Goal: Transaction & Acquisition: Purchase product/service

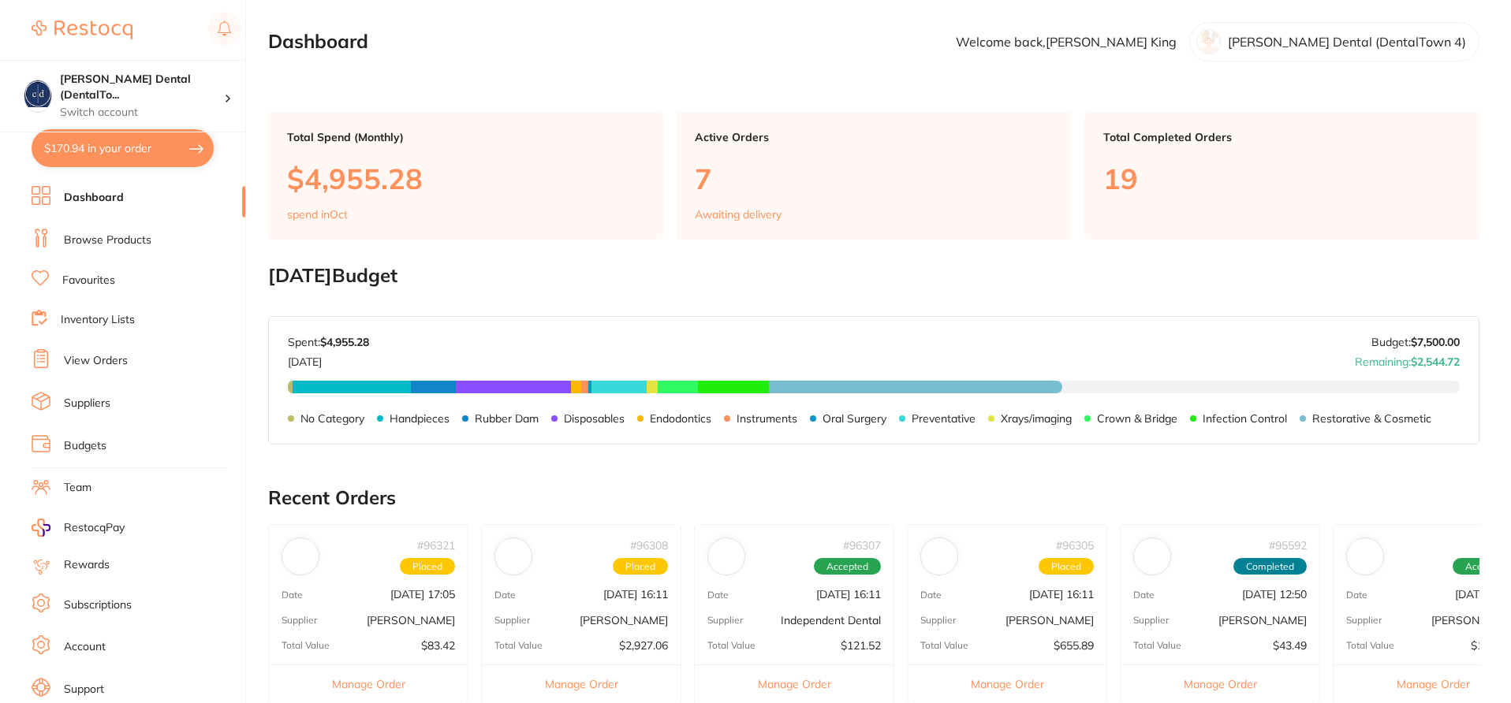
checkbox input "false"
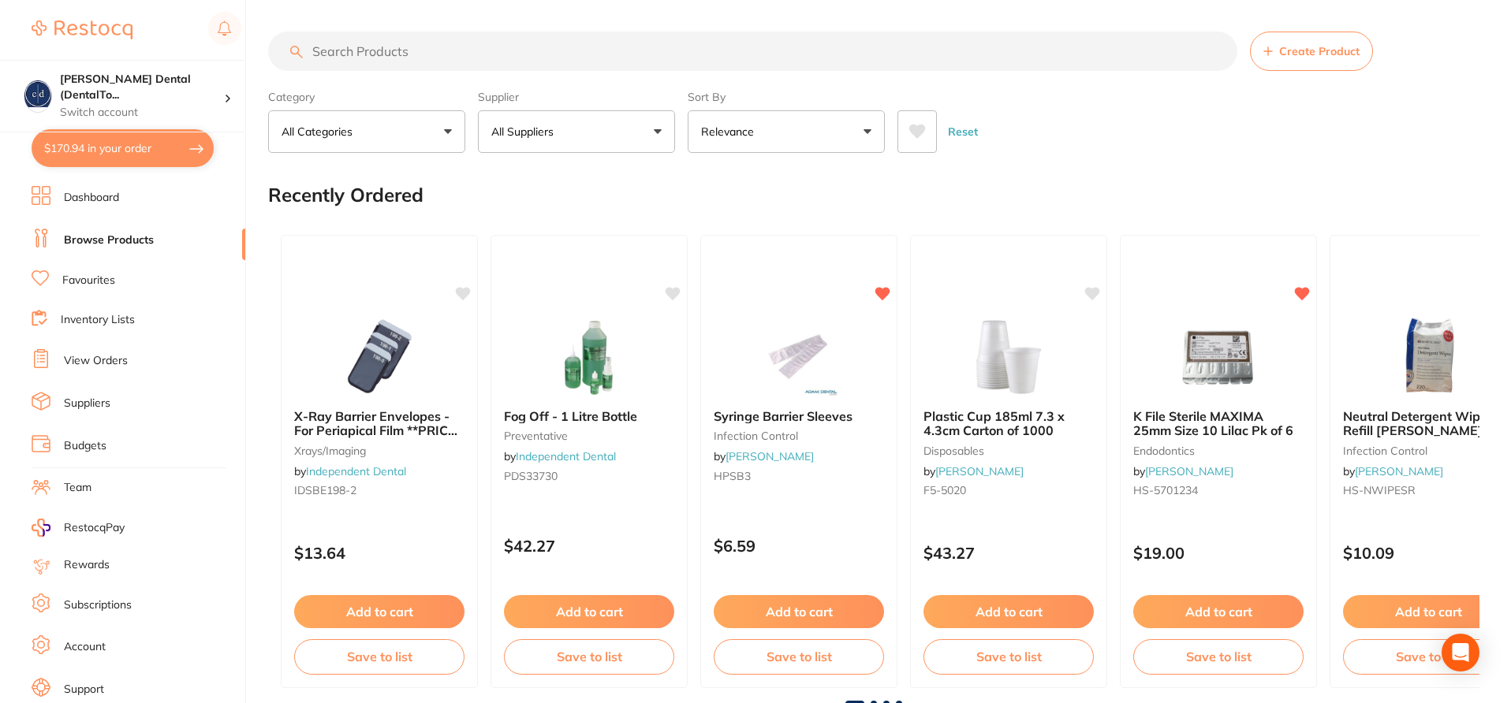
click at [436, 54] on input "search" at bounding box center [752, 51] width 969 height 39
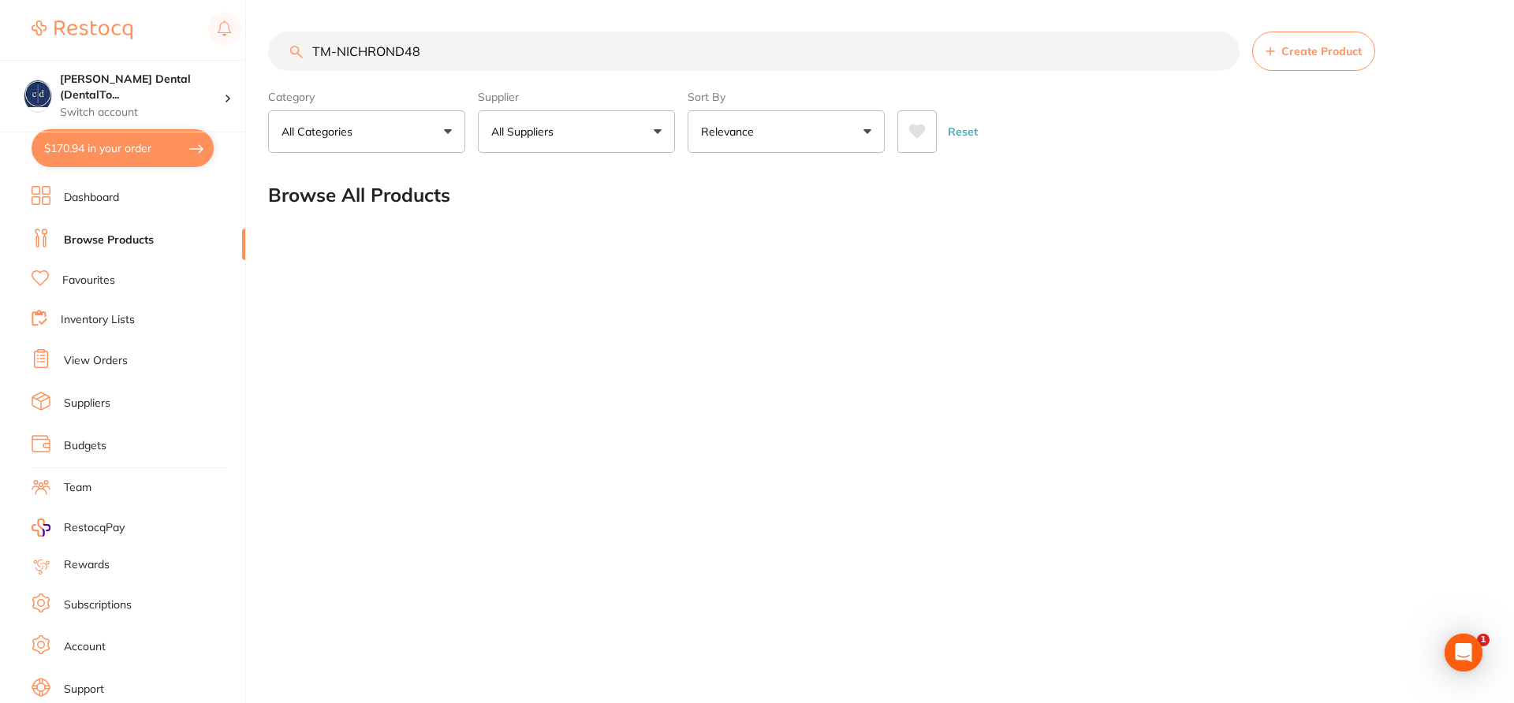
type input "TM-NICHROND48"
drag, startPoint x: 453, startPoint y: 48, endPoint x: 305, endPoint y: 38, distance: 148.6
click at [305, 38] on input "TM-NICHROND48" at bounding box center [753, 51] width 971 height 39
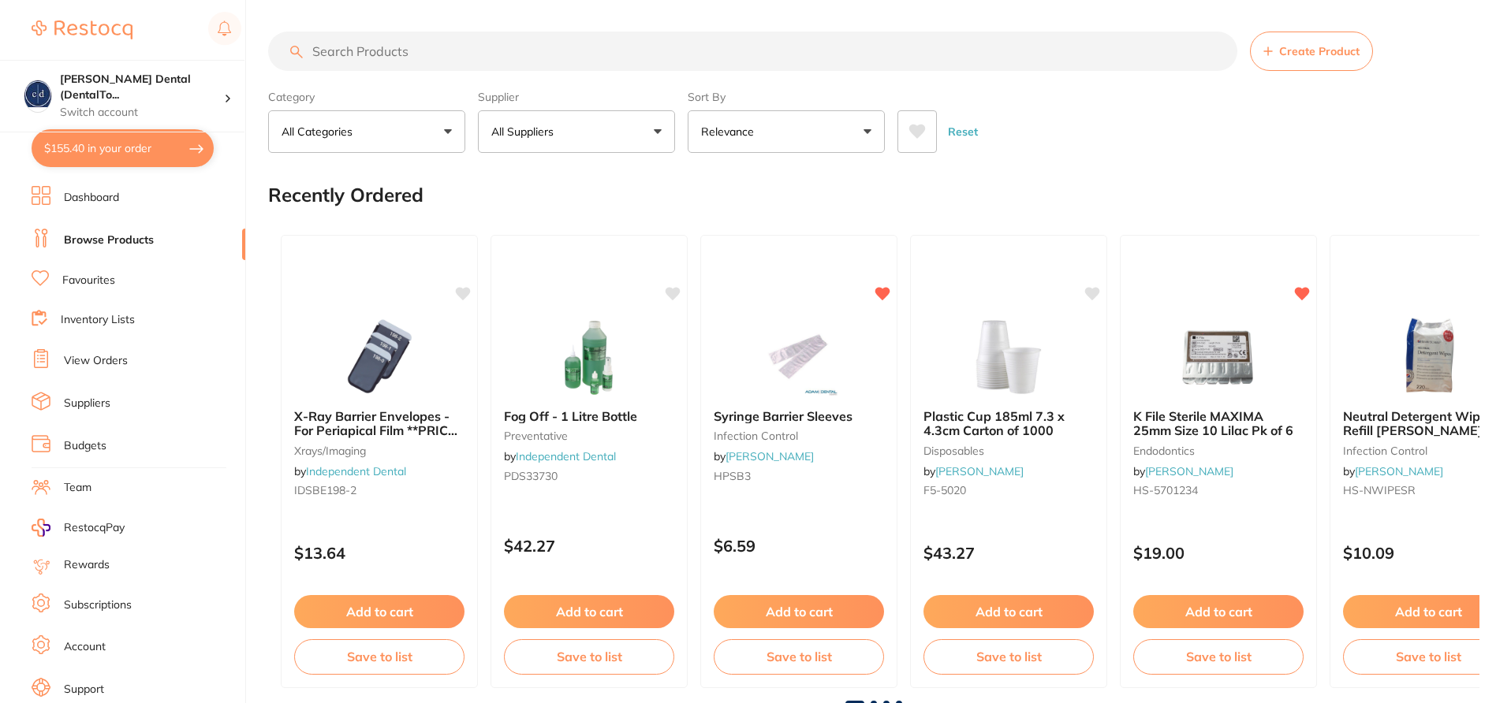
click at [404, 40] on input "search" at bounding box center [752, 51] width 969 height 39
paste input "TM-NICHROND48"
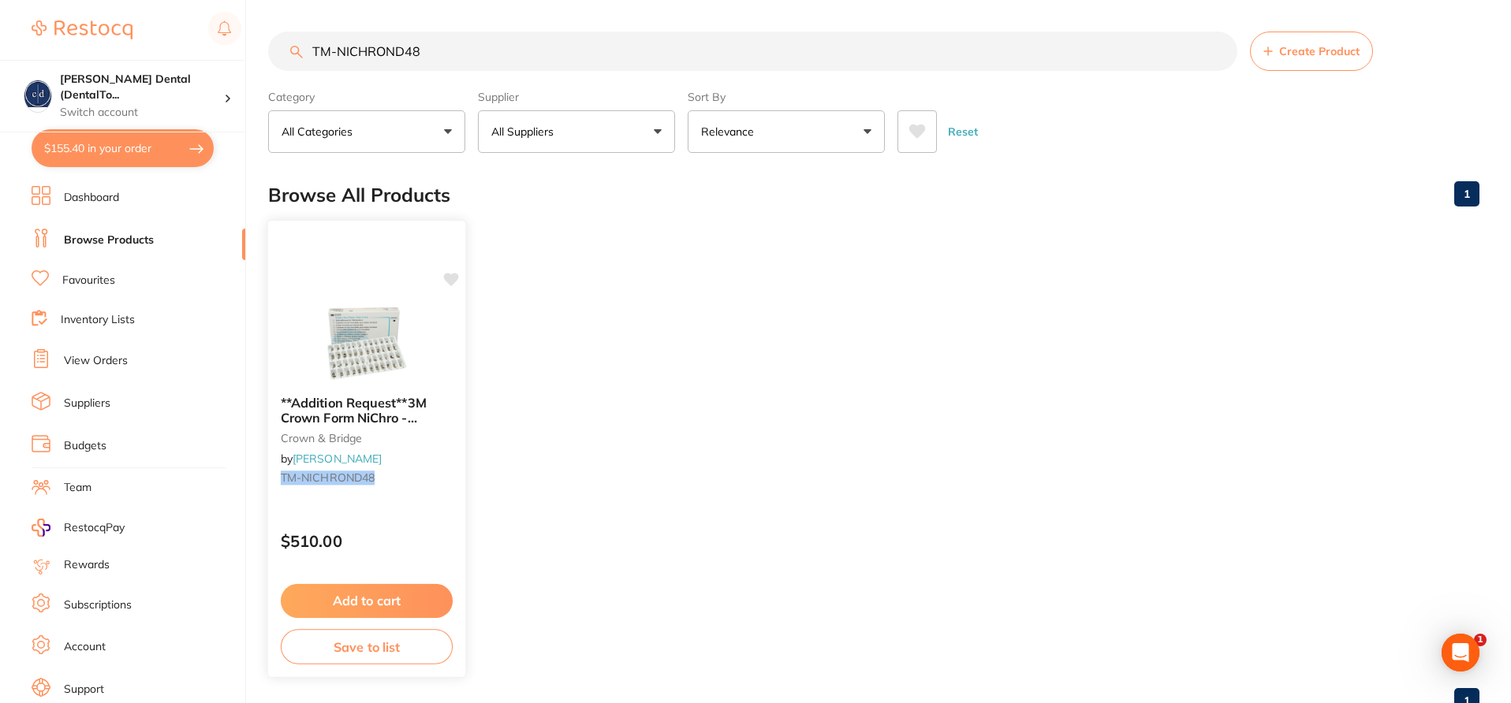
type input "TM-NICHROND48"
click at [453, 281] on icon at bounding box center [451, 279] width 15 height 13
click at [423, 516] on div "$510.00" at bounding box center [366, 537] width 197 height 43
